Goal: Transaction & Acquisition: Purchase product/service

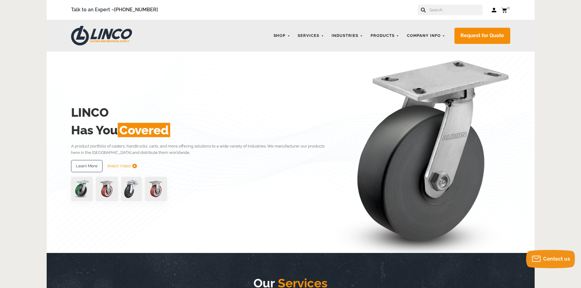
click at [254, 177] on div at bounding box center [202, 189] width 262 height 24
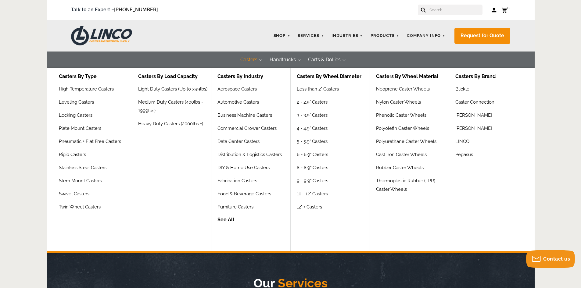
click at [232, 221] on link "See All" at bounding box center [253, 222] width 73 height 12
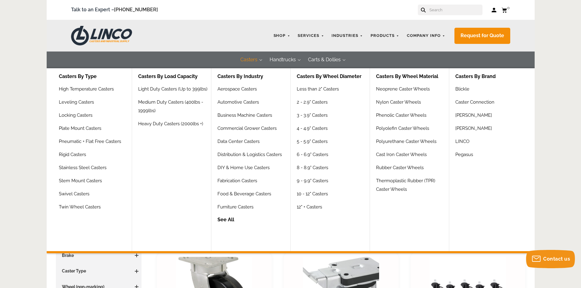
click at [243, 58] on button "Casters" at bounding box center [248, 60] width 29 height 17
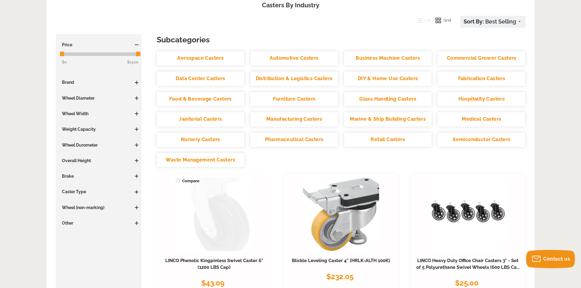
scroll to position [152, 0]
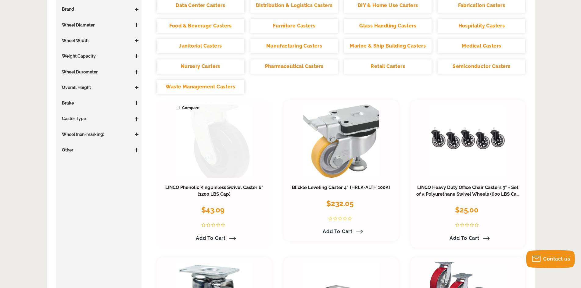
click at [219, 163] on link at bounding box center [214, 141] width 76 height 73
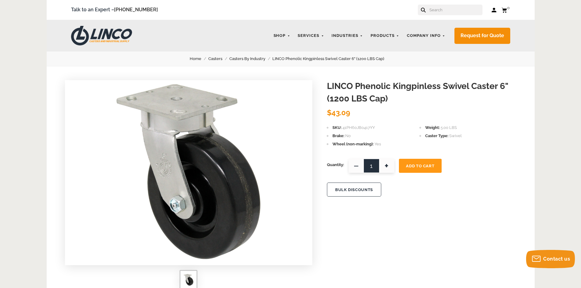
click at [353, 129] on span "41PH60JB0417YY" at bounding box center [358, 127] width 32 height 5
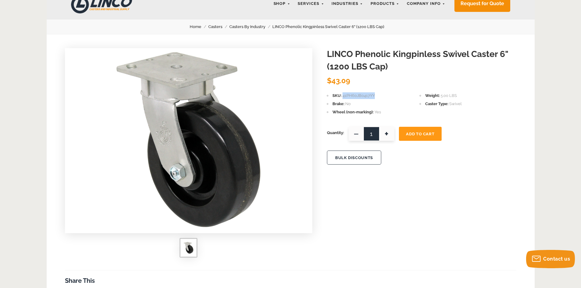
scroll to position [91, 0]
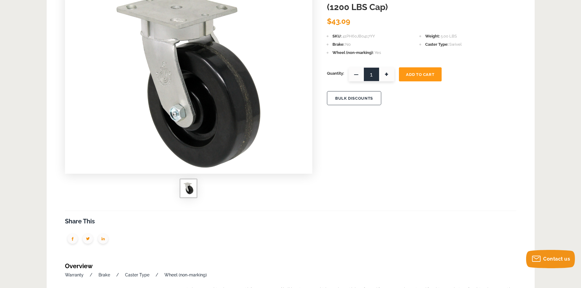
click at [363, 154] on div "LINCO Phenolic Kingpinless Swivel Caster 6" (1200 LBS Cap) LINCO $43.09 SKU 41P…" at bounding box center [291, 245] width 488 height 540
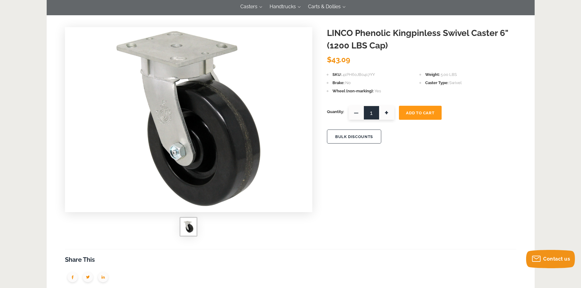
scroll to position [0, 0]
